Goal: Task Accomplishment & Management: Manage account settings

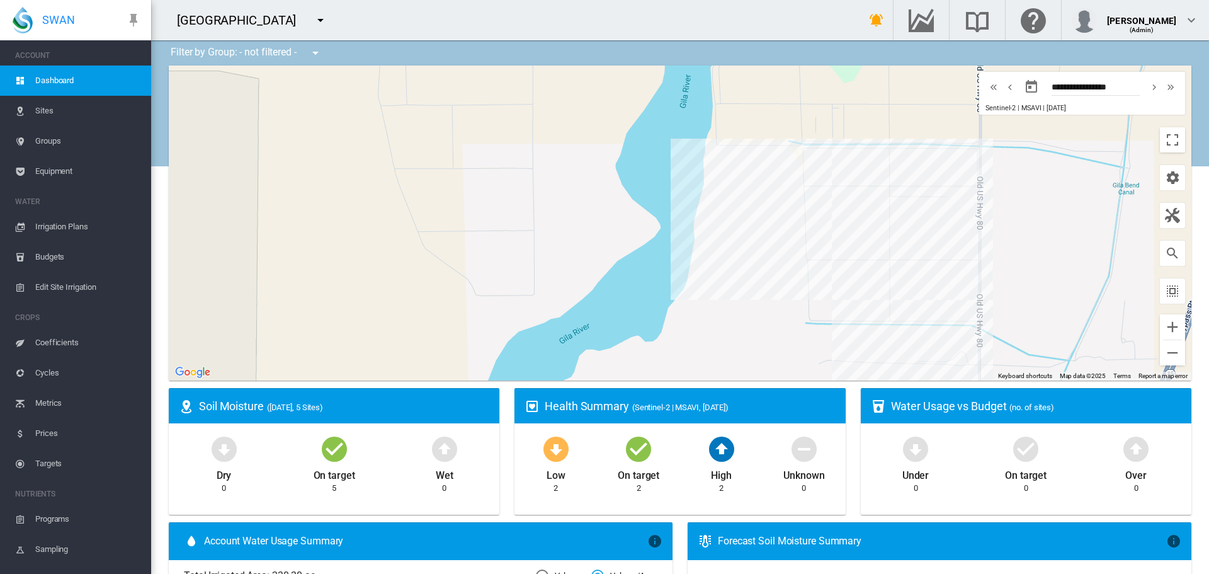
click at [333, 11] on button "button" at bounding box center [320, 20] width 25 height 25
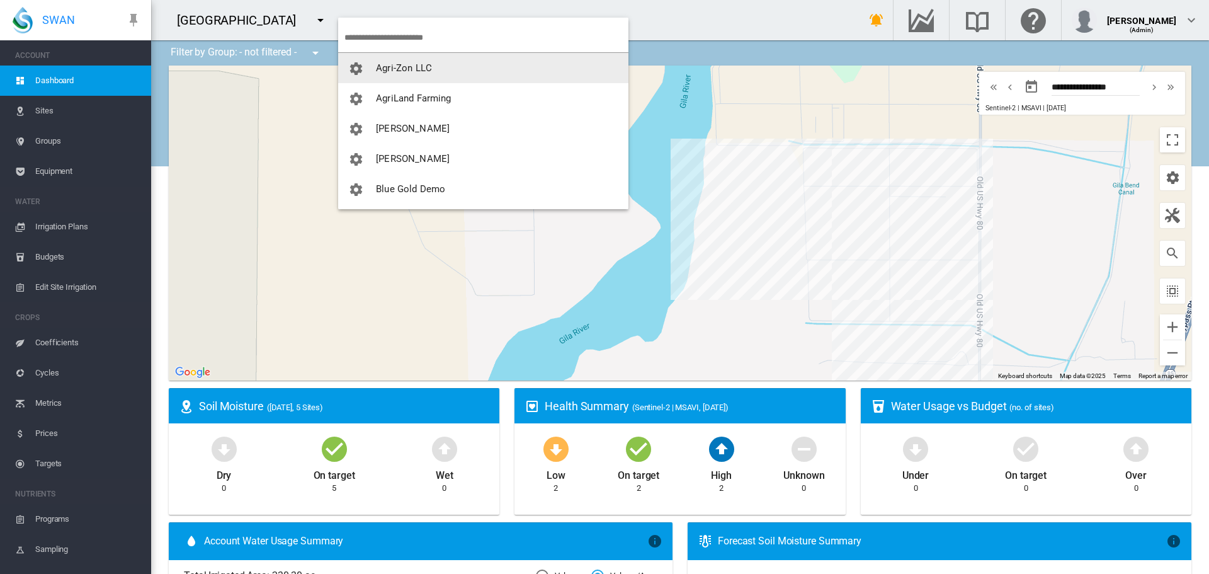
click at [423, 37] on input "search" at bounding box center [486, 38] width 284 height 30
click at [455, 25] on input "search" at bounding box center [486, 38] width 284 height 30
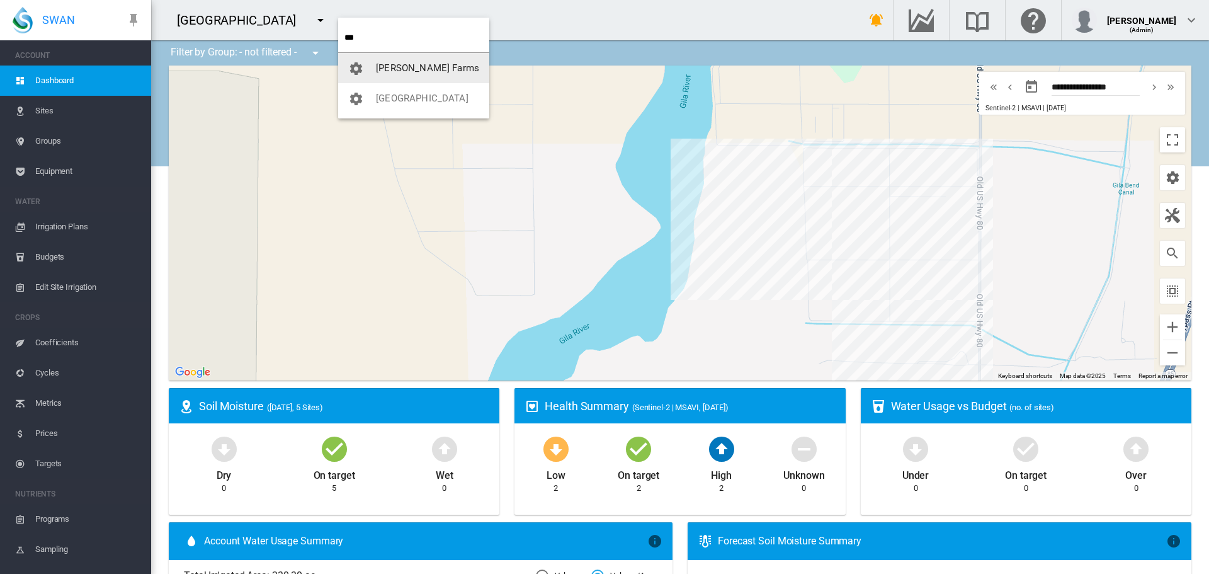
type input "***"
click at [453, 71] on button "[PERSON_NAME] Farms" at bounding box center [413, 68] width 151 height 30
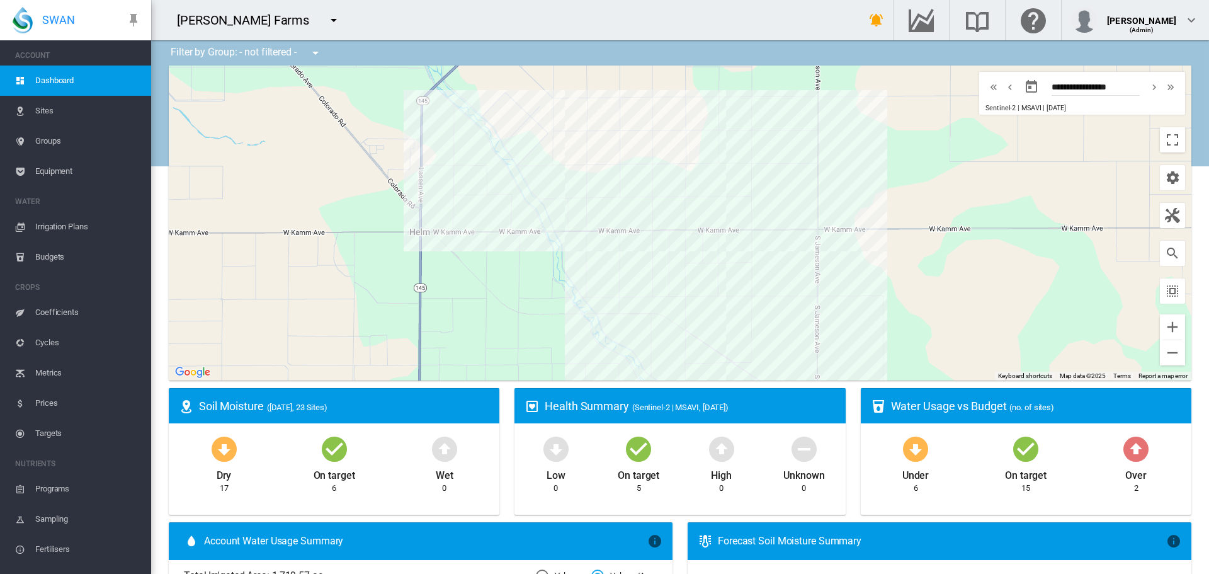
click at [77, 230] on span "Irrigation Plans" at bounding box center [88, 227] width 106 height 30
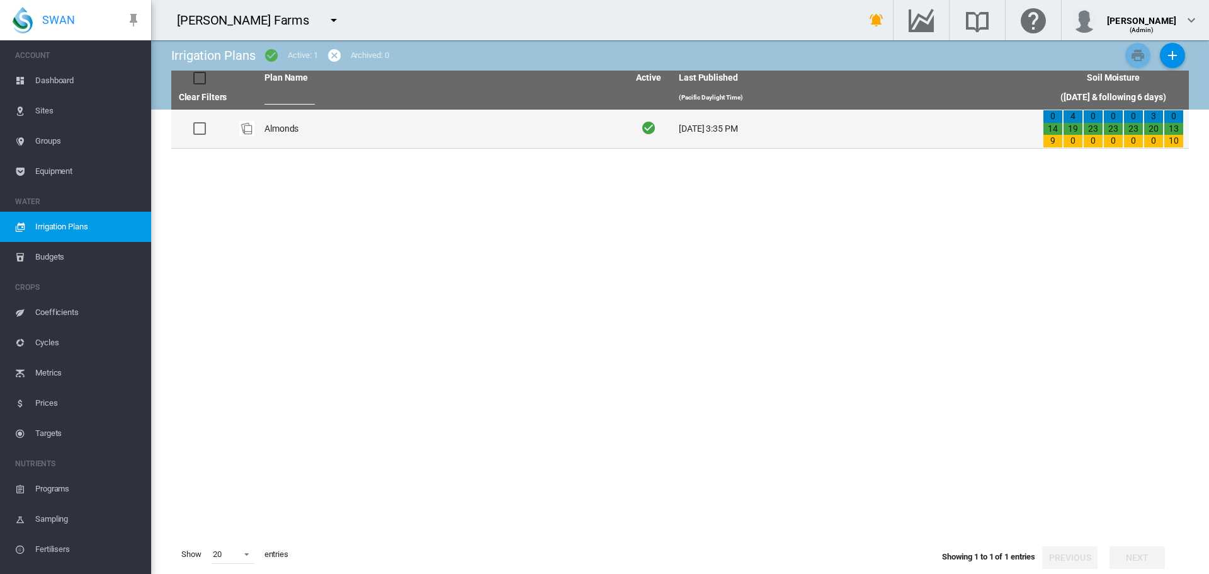
click at [295, 115] on td "Almonds" at bounding box center [441, 129] width 364 height 38
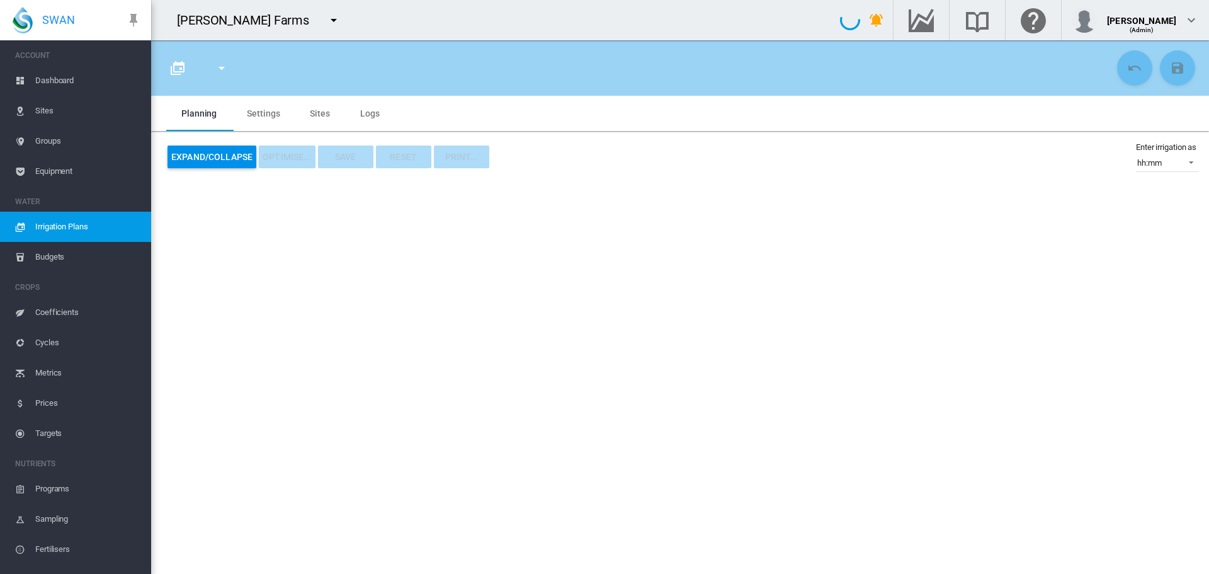
type input "*******"
type input "*"
type input "*******"
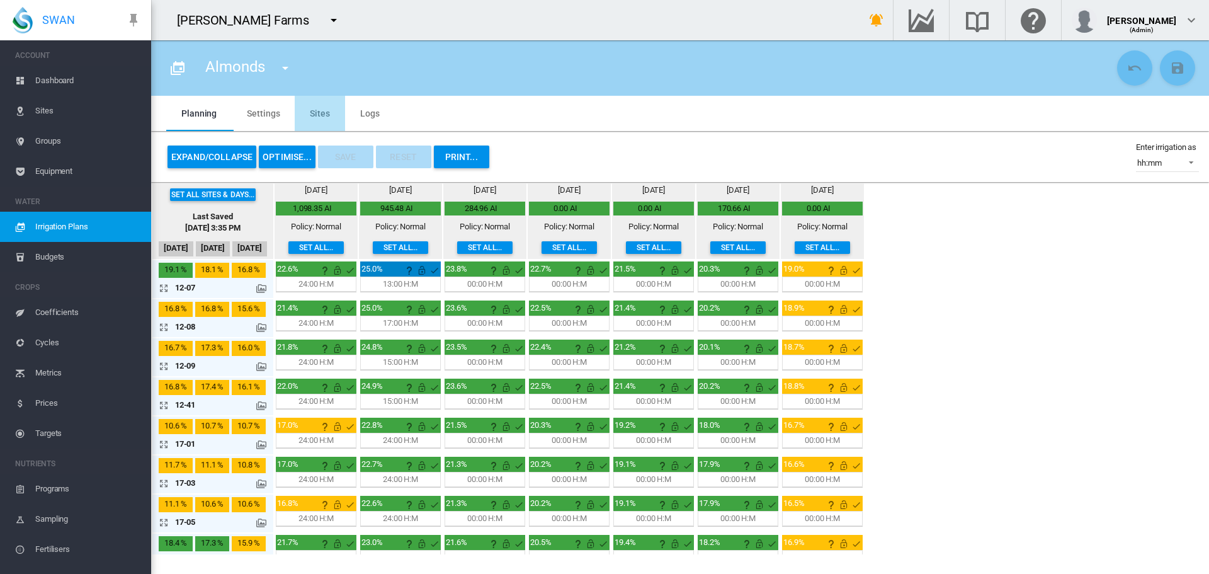
click at [325, 117] on md-tab-item "Sites" at bounding box center [320, 113] width 50 height 35
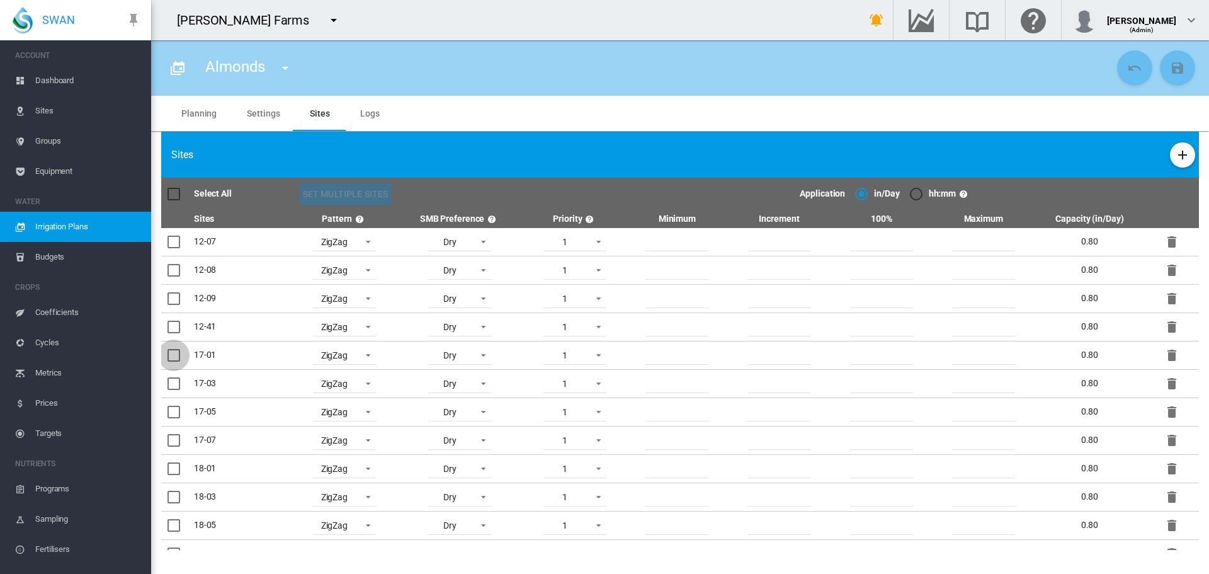
click at [171, 357] on div at bounding box center [174, 355] width 13 height 13
click at [170, 390] on div at bounding box center [174, 383] width 13 height 13
click at [169, 407] on div at bounding box center [174, 412] width 13 height 13
click at [178, 438] on div at bounding box center [174, 440] width 13 height 13
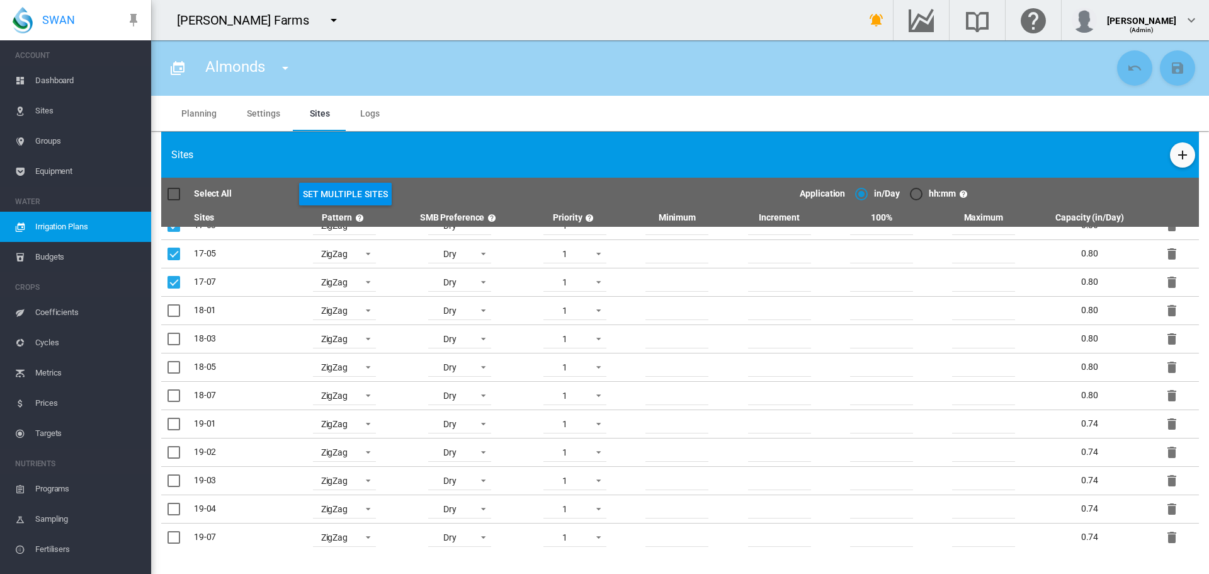
scroll to position [189, 0]
drag, startPoint x: 178, startPoint y: 284, endPoint x: 173, endPoint y: 336, distance: 52.5
click at [178, 283] on div at bounding box center [174, 279] width 13 height 13
click at [175, 314] on div at bounding box center [174, 308] width 13 height 13
click at [174, 342] on div at bounding box center [174, 336] width 13 height 13
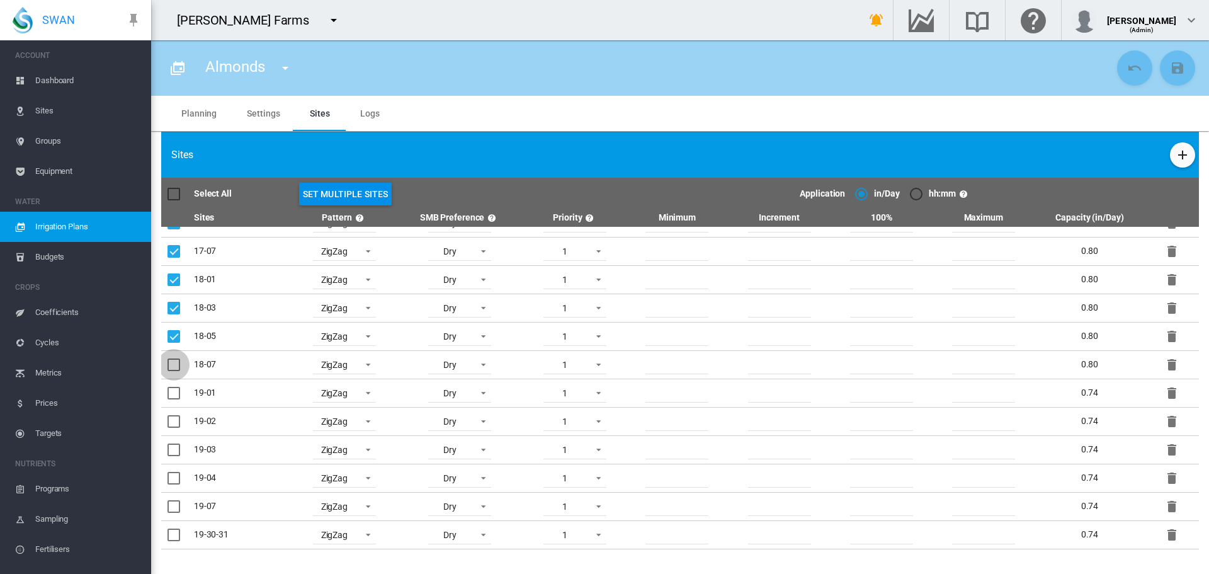
click at [173, 358] on div at bounding box center [174, 364] width 13 height 13
click at [173, 392] on div at bounding box center [174, 393] width 13 height 13
click at [180, 428] on div at bounding box center [174, 421] width 13 height 13
click at [180, 443] on div at bounding box center [174, 449] width 13 height 13
click at [179, 477] on div at bounding box center [174, 478] width 13 height 13
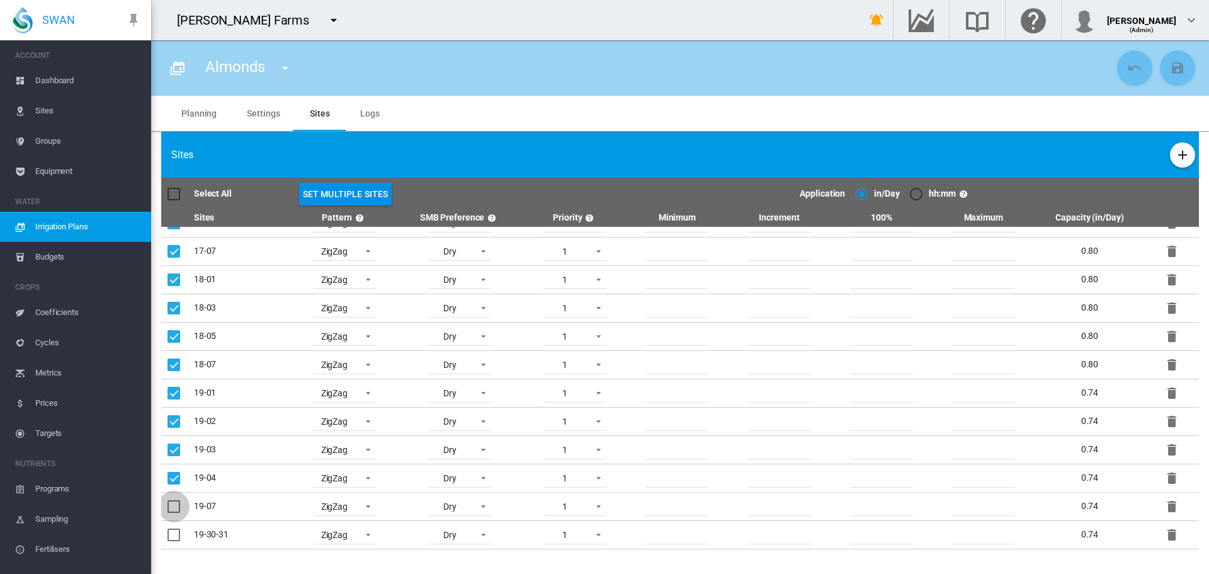
click at [178, 509] on div at bounding box center [174, 506] width 13 height 13
click at [178, 541] on div at bounding box center [174, 534] width 13 height 13
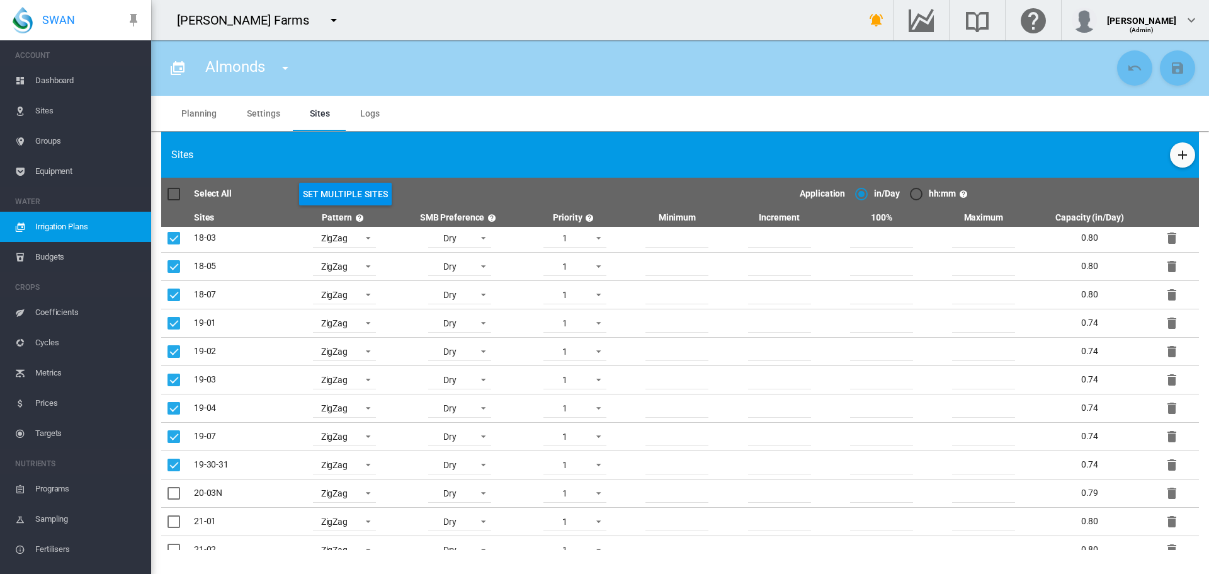
scroll to position [330, 0]
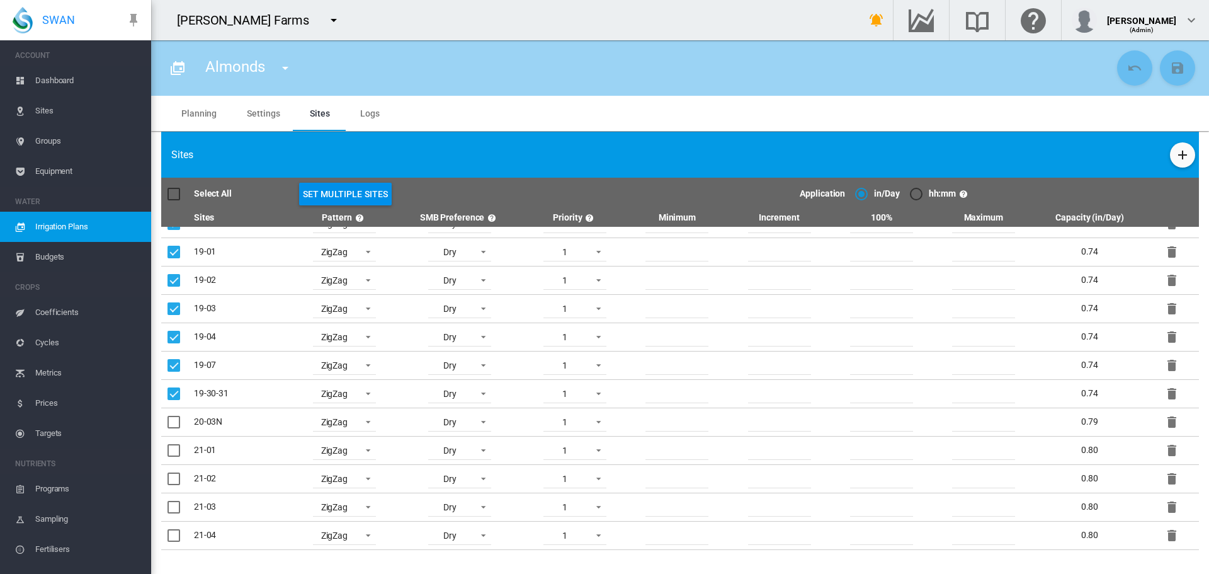
click at [180, 425] on div at bounding box center [174, 422] width 13 height 13
click at [179, 457] on div at bounding box center [174, 450] width 13 height 13
click at [178, 479] on div at bounding box center [174, 478] width 13 height 13
click at [179, 509] on div at bounding box center [174, 507] width 13 height 13
click at [179, 531] on div at bounding box center [174, 535] width 13 height 13
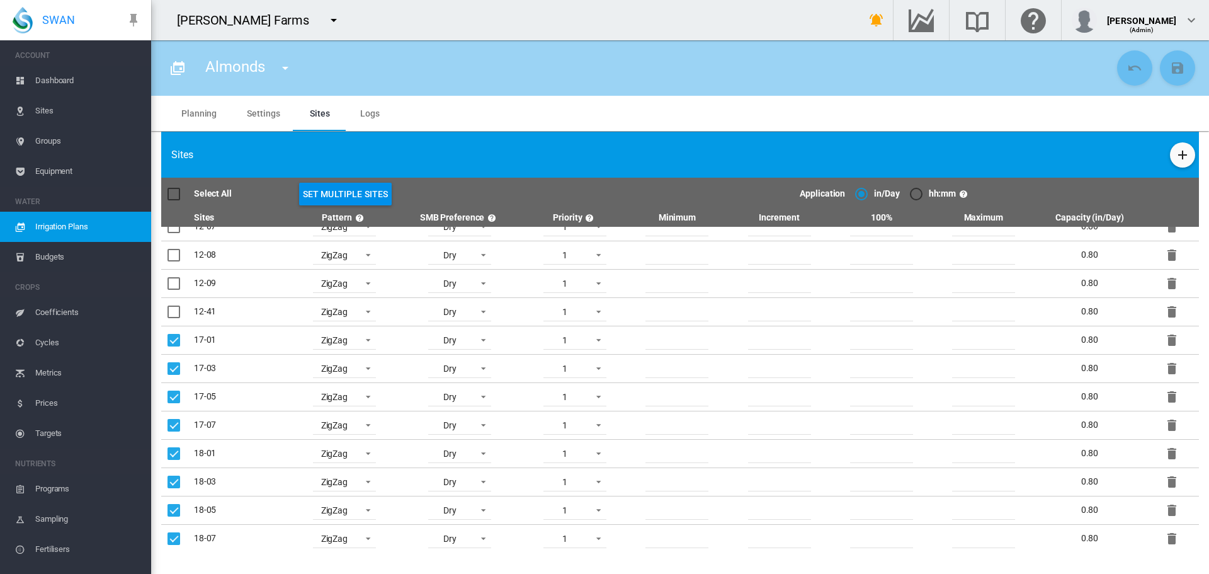
scroll to position [0, 0]
